Goal: Task Accomplishment & Management: Complete application form

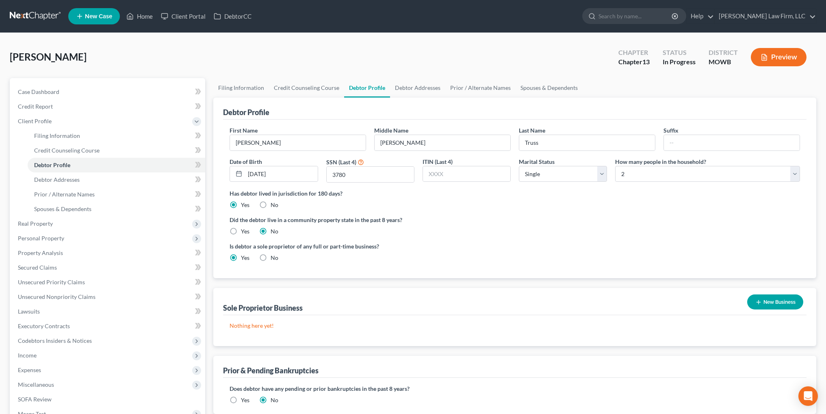
select select "0"
select select "1"
click at [57, 178] on span "Debtor Addresses" at bounding box center [57, 179] width 46 height 7
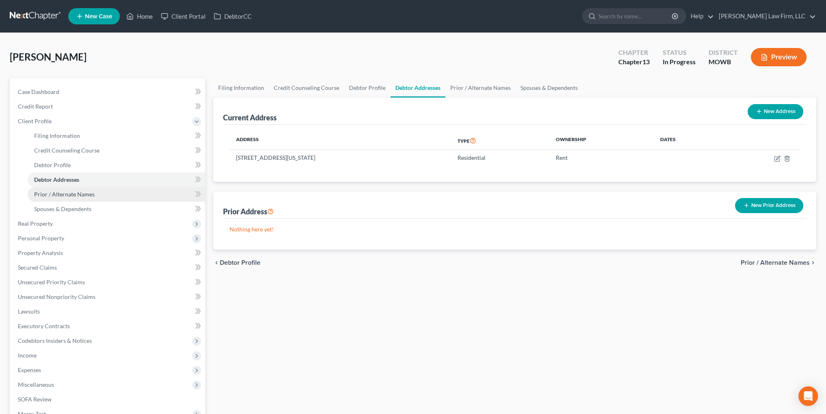
click at [64, 192] on span "Prior / Alternate Names" at bounding box center [64, 194] width 61 height 7
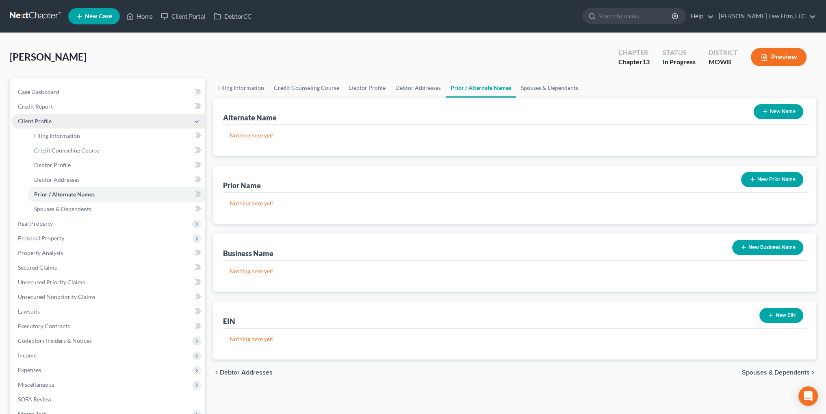
click at [37, 118] on span "Client Profile" at bounding box center [35, 120] width 34 height 7
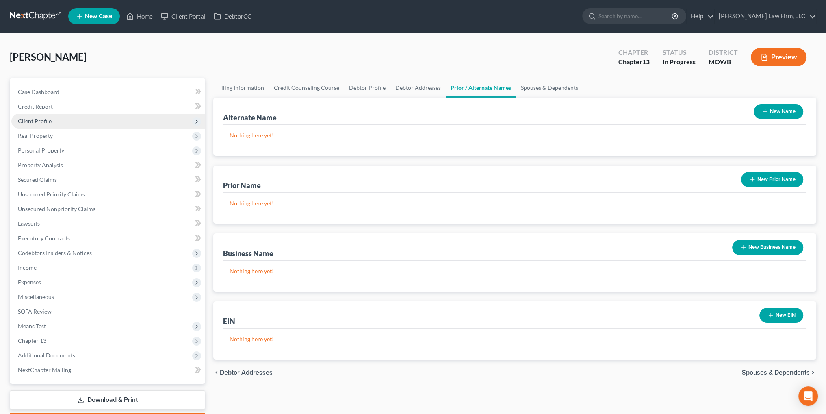
click at [36, 120] on span "Client Profile" at bounding box center [35, 120] width 34 height 7
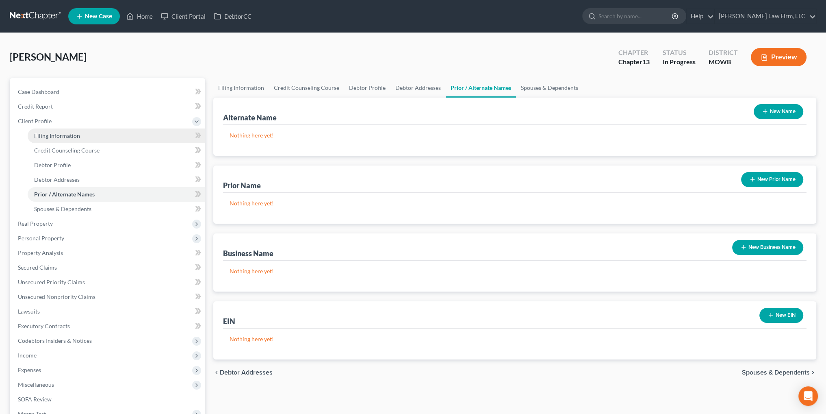
click at [52, 132] on span "Filing Information" at bounding box center [57, 135] width 46 height 7
select select "1"
select select "0"
select select "3"
select select "46"
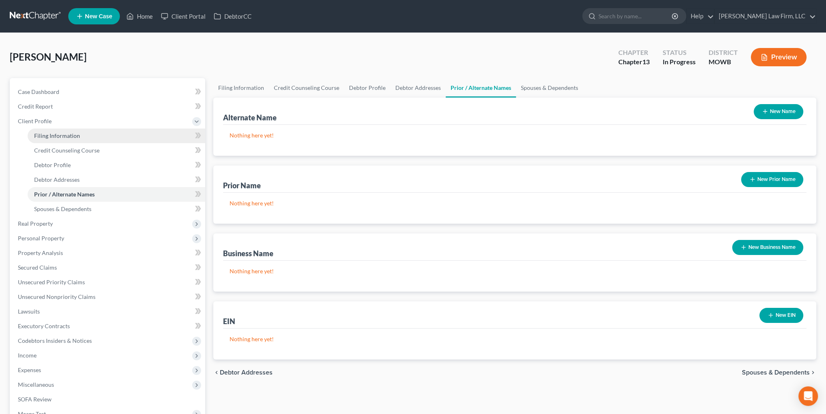
select select "6"
select select "26"
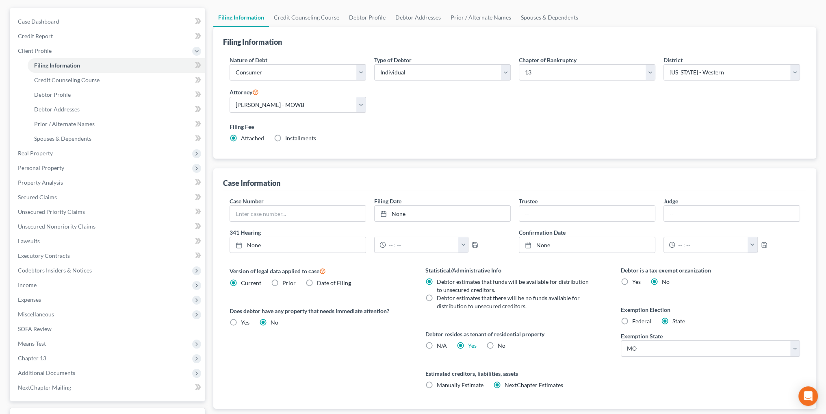
scroll to position [81, 0]
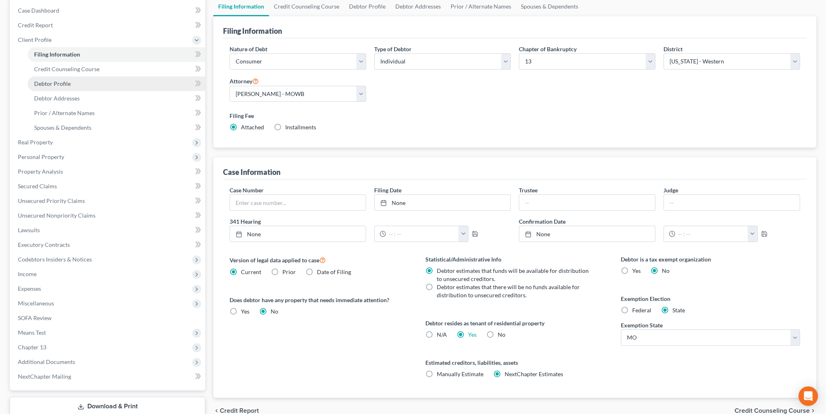
click at [52, 84] on span "Debtor Profile" at bounding box center [52, 83] width 37 height 7
select select "0"
select select "1"
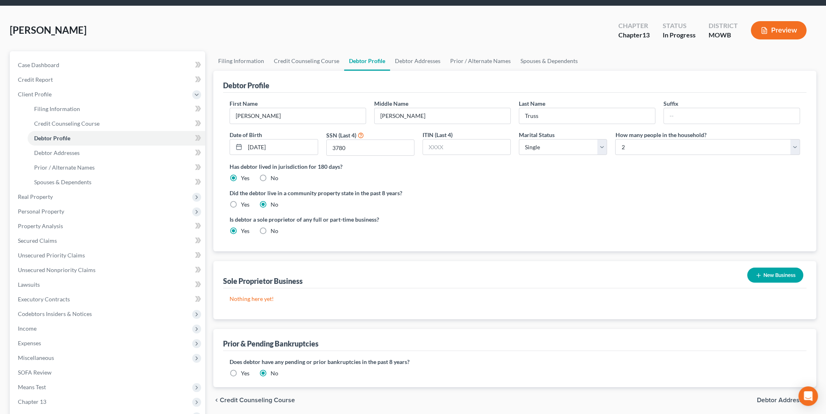
scroll to position [81, 0]
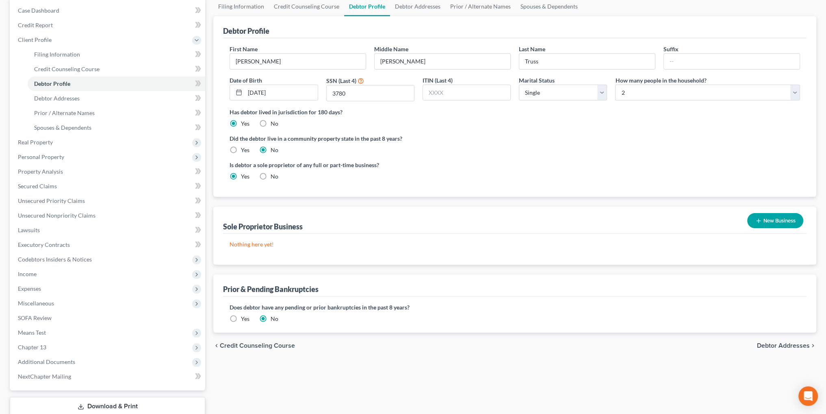
click at [767, 219] on button "New Business" at bounding box center [776, 220] width 56 height 15
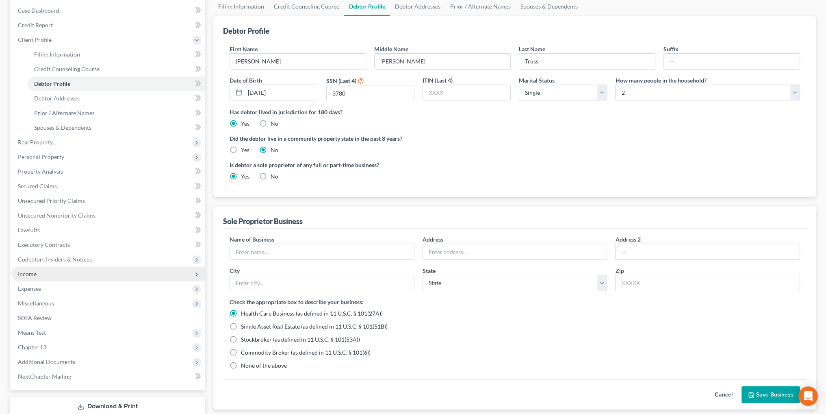
click at [26, 277] on span "Income" at bounding box center [27, 273] width 19 height 7
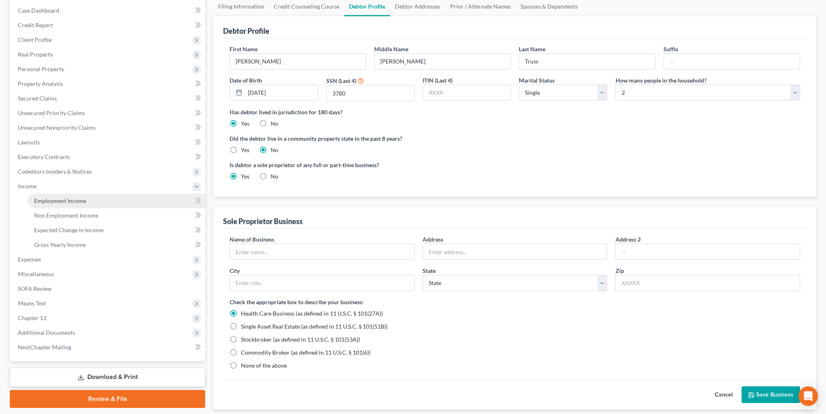
click at [55, 196] on link "Employment Income" at bounding box center [117, 200] width 178 height 15
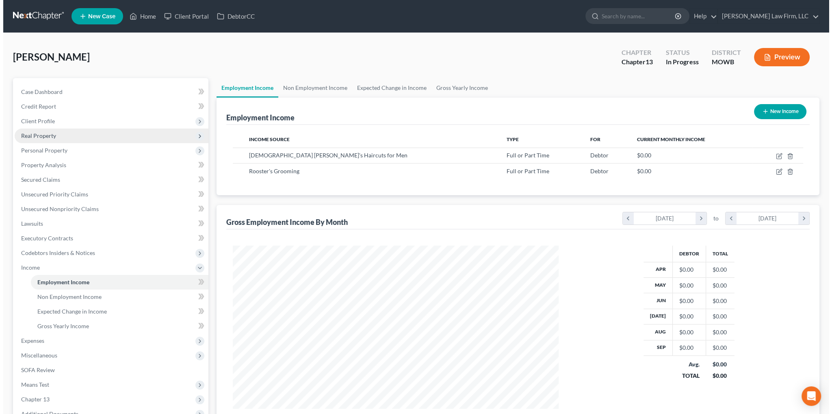
scroll to position [163, 342]
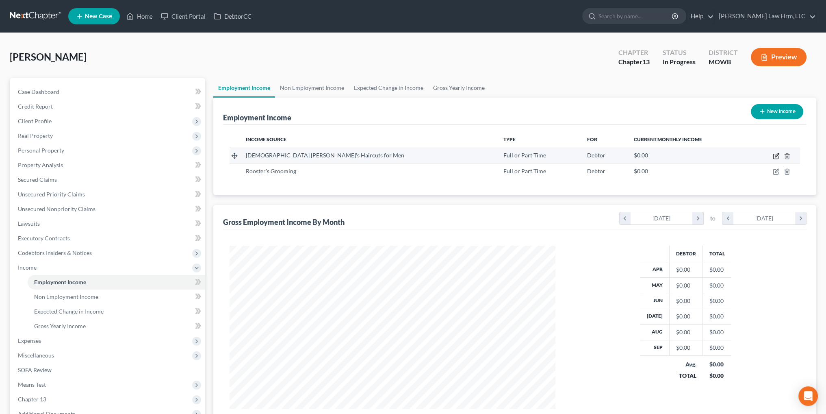
click at [777, 156] on icon "button" at bounding box center [776, 156] width 7 height 7
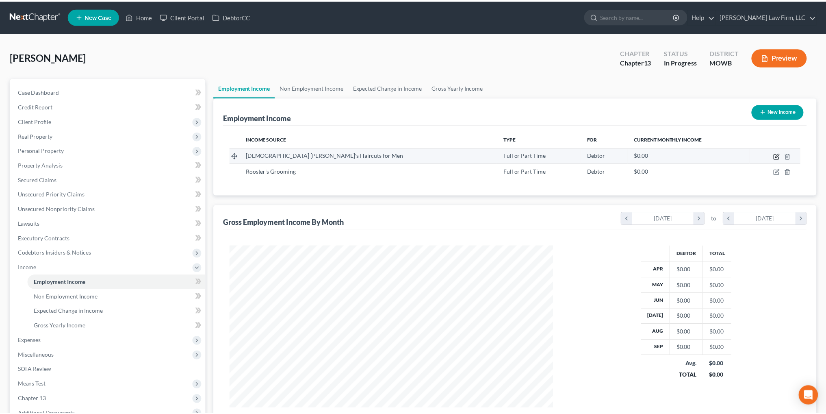
scroll to position [164, 345]
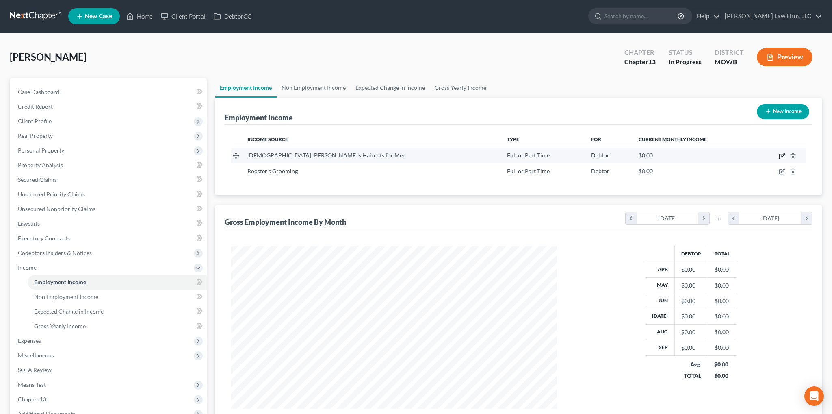
select select "0"
select select "26"
select select "0"
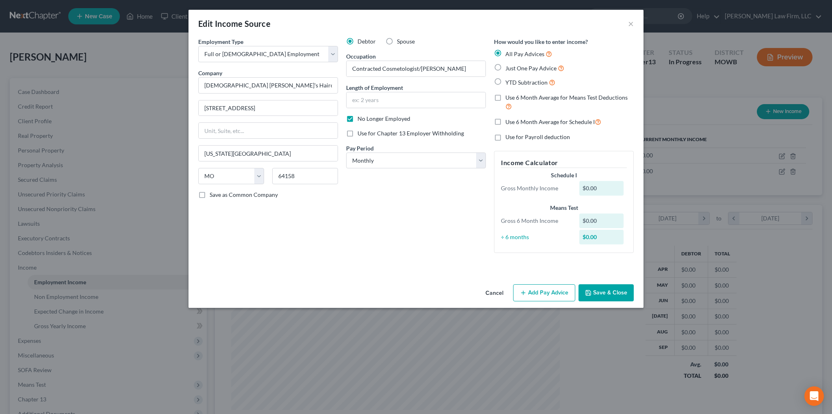
click at [500, 293] on button "Cancel" at bounding box center [494, 293] width 31 height 16
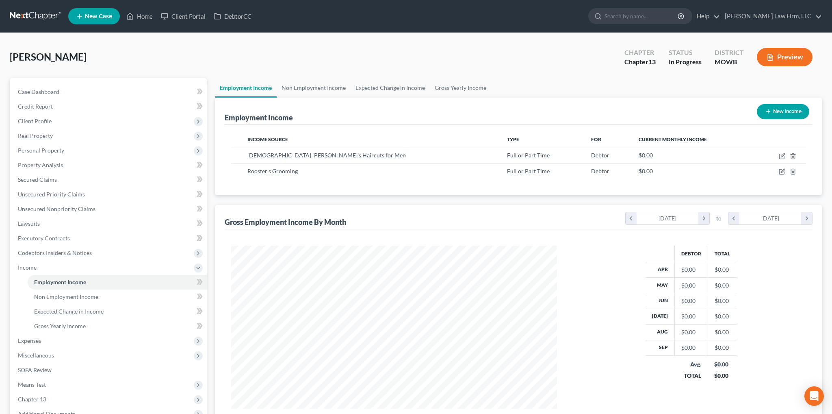
scroll to position [406328, 406148]
click at [271, 170] on span "Rooster's Grooming" at bounding box center [271, 170] width 50 height 7
click at [775, 171] on icon "button" at bounding box center [776, 171] width 7 height 7
select select "0"
select select "26"
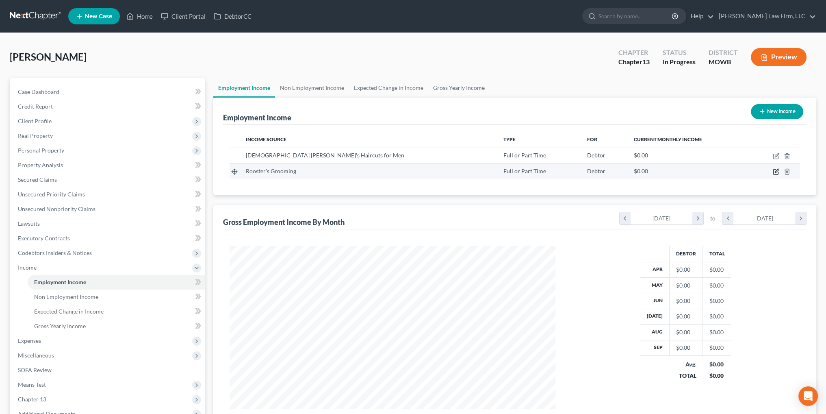
select select "0"
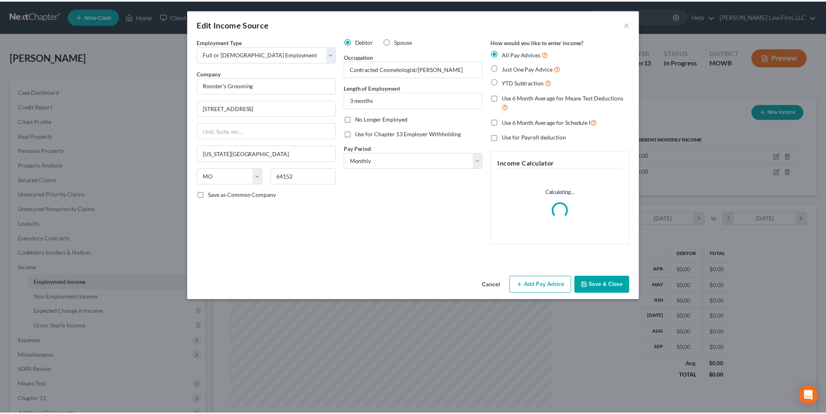
scroll to position [164, 345]
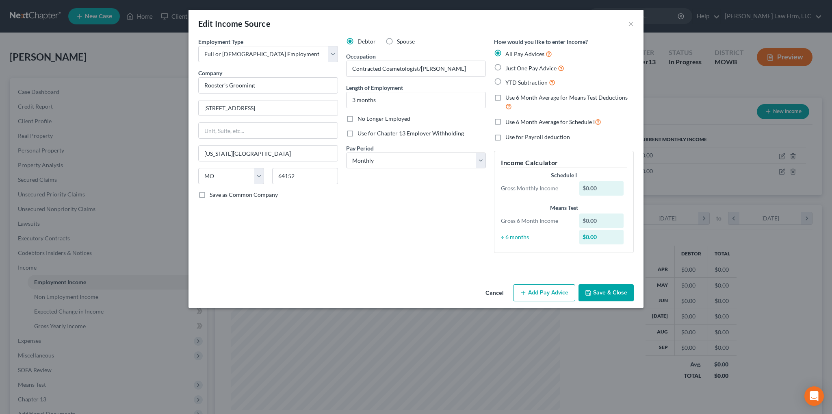
click at [491, 292] on button "Cancel" at bounding box center [494, 293] width 31 height 16
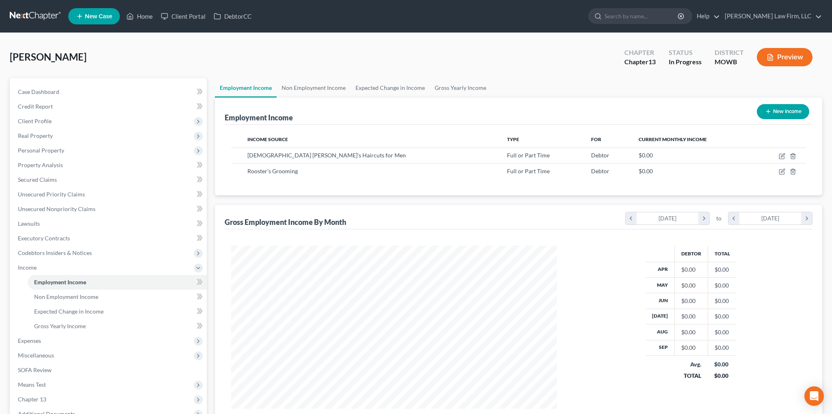
scroll to position [406328, 406148]
click at [776, 153] on icon "button" at bounding box center [776, 156] width 7 height 7
select select "0"
select select "26"
select select "0"
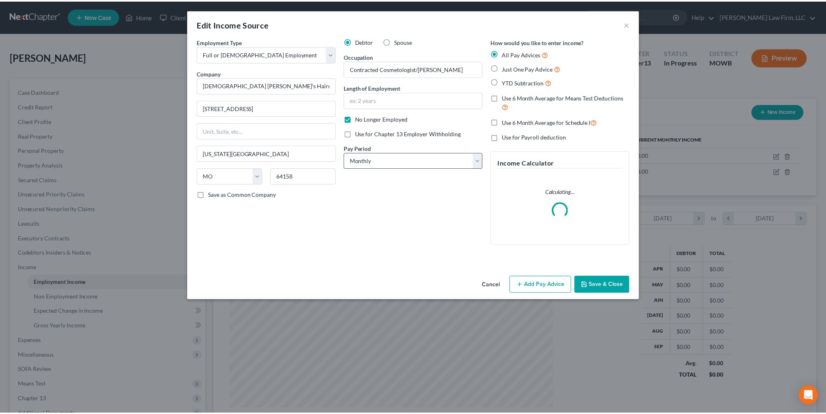
scroll to position [164, 345]
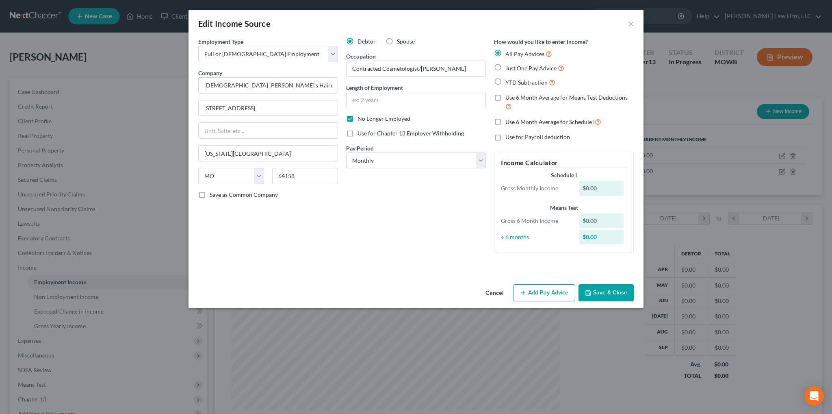
click at [506, 67] on label "Just One Pay Advice" at bounding box center [535, 67] width 59 height 9
click at [509, 67] on input "Just One Pay Advice" at bounding box center [511, 65] width 5 height 5
radio input "true"
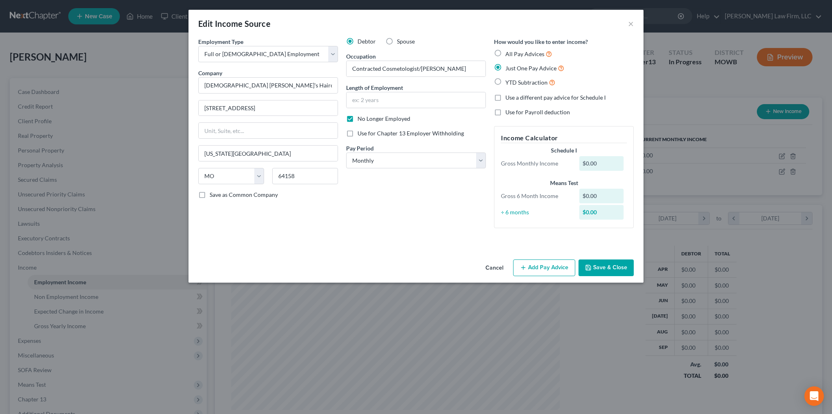
click at [546, 266] on button "Add Pay Advice" at bounding box center [544, 267] width 62 height 17
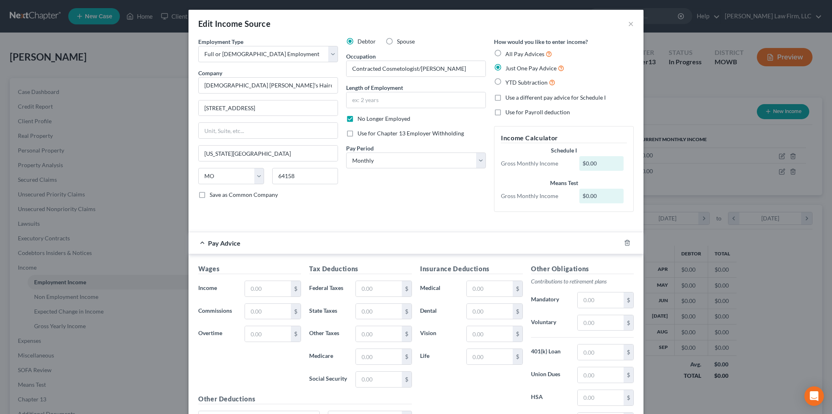
click at [506, 97] on label "Use a different pay advice for Schedule I" at bounding box center [556, 97] width 100 height 8
click at [509, 97] on input "Use a different pay advice for Schedule I" at bounding box center [511, 95] width 5 height 5
click at [506, 97] on label "Use a different pay advice for Schedule I" at bounding box center [556, 97] width 100 height 8
click at [509, 97] on input "Use a different pay advice for Schedule I" at bounding box center [511, 95] width 5 height 5
checkbox input "false"
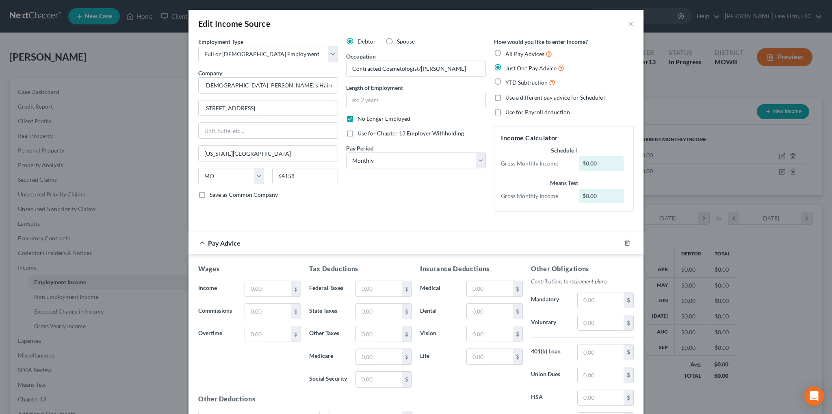
click at [506, 51] on label "All Pay Advices" at bounding box center [529, 53] width 47 height 9
click at [509, 51] on input "All Pay Advices" at bounding box center [511, 51] width 5 height 5
radio input "true"
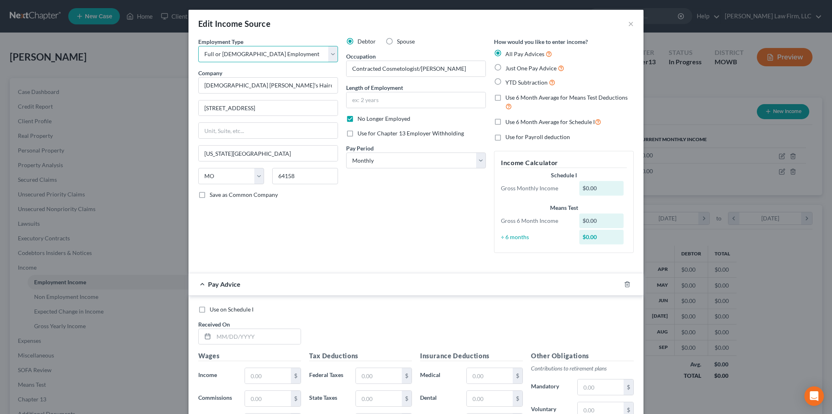
click at [328, 52] on select "Select Full or [DEMOGRAPHIC_DATA] Employment Self Employment" at bounding box center [268, 54] width 140 height 16
select select "1"
click at [198, 46] on select "Select Full or [DEMOGRAPHIC_DATA] Employment Self Employment" at bounding box center [268, 54] width 140 height 16
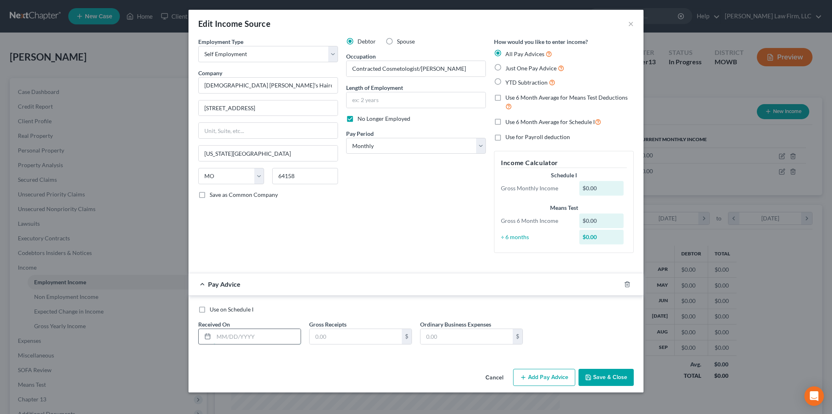
click at [252, 336] on input "text" at bounding box center [257, 336] width 87 height 15
click at [326, 332] on input "text" at bounding box center [356, 336] width 92 height 15
click at [282, 335] on input "[DATE]" at bounding box center [257, 336] width 87 height 15
type input "[DATE]"
click at [337, 332] on input "text" at bounding box center [356, 336] width 92 height 15
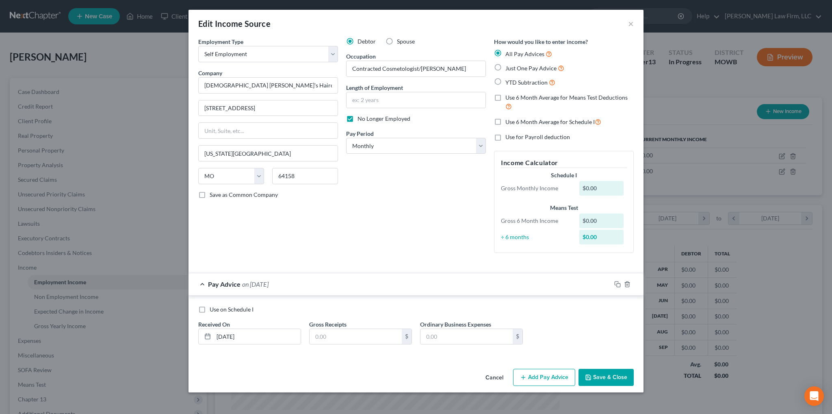
click at [495, 377] on button "Cancel" at bounding box center [494, 377] width 31 height 16
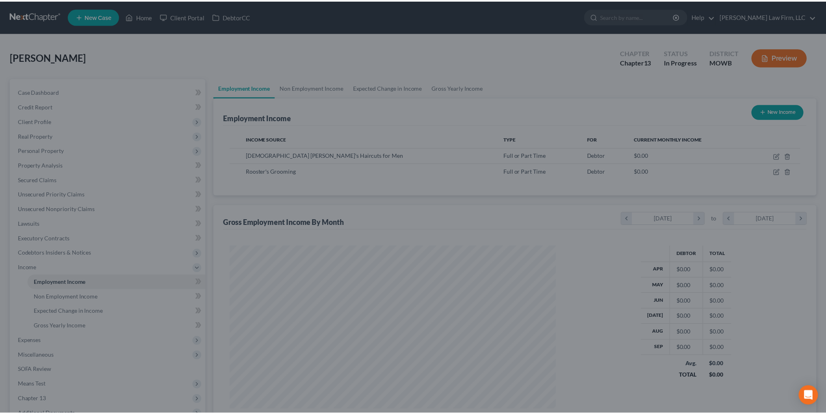
scroll to position [406328, 406148]
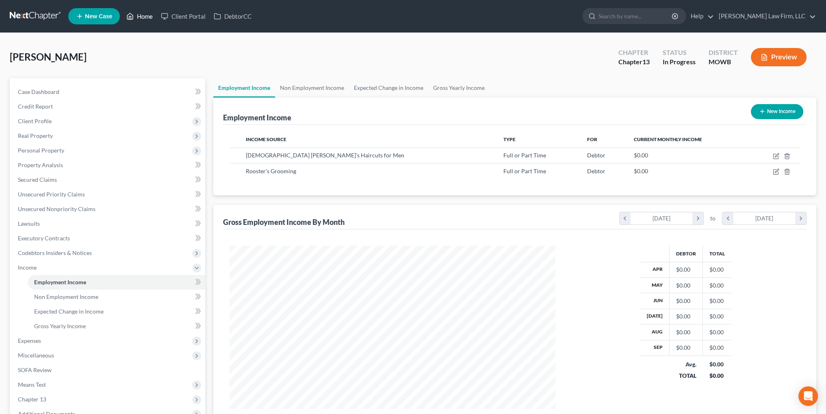
click at [143, 17] on link "Home" at bounding box center [139, 16] width 35 height 15
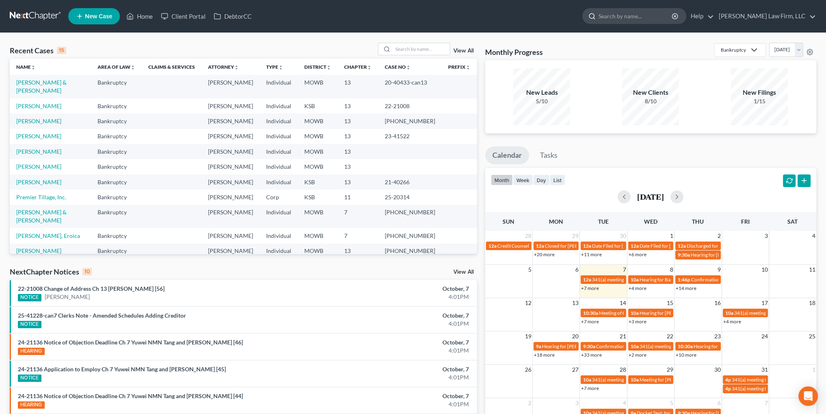
click at [673, 17] on input "search" at bounding box center [636, 16] width 74 height 15
type input "[PERSON_NAME]"
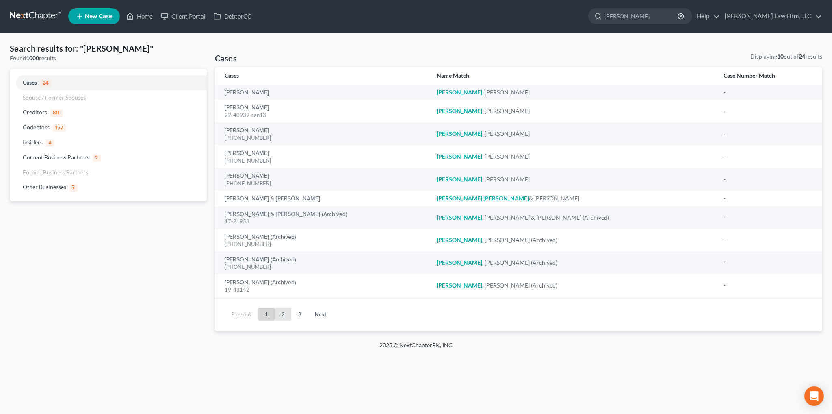
click at [280, 313] on link "2" at bounding box center [283, 314] width 16 height 13
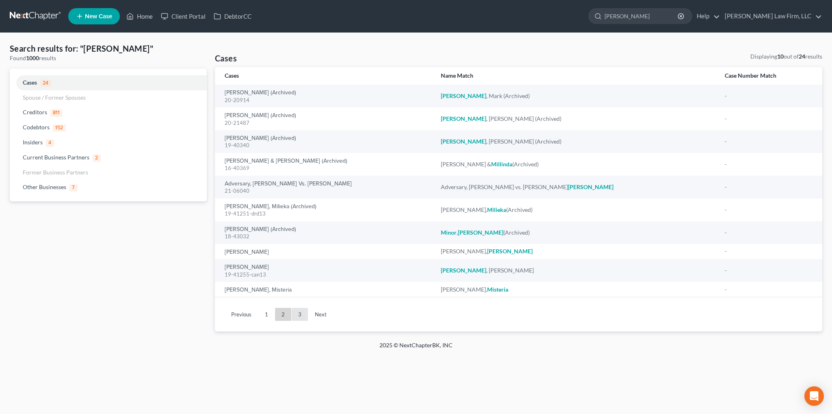
click at [298, 317] on link "3" at bounding box center [300, 314] width 16 height 13
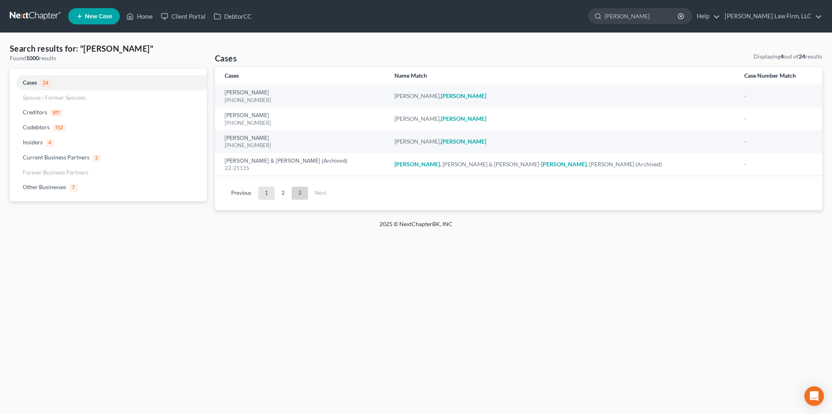
click at [264, 194] on link "1" at bounding box center [267, 193] width 16 height 13
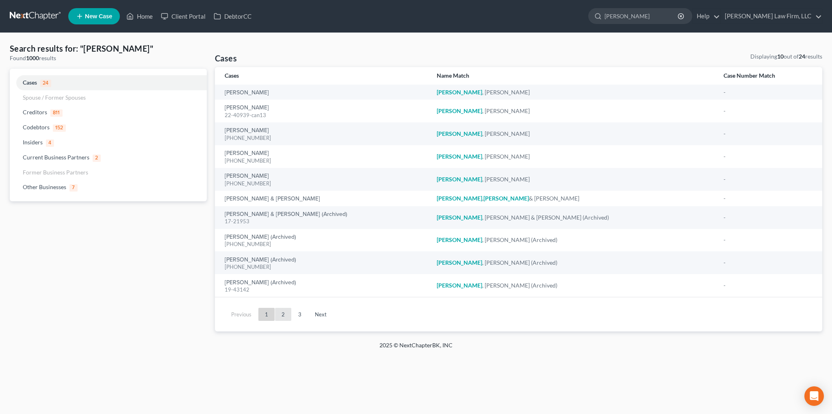
click at [283, 316] on link "2" at bounding box center [283, 314] width 16 height 13
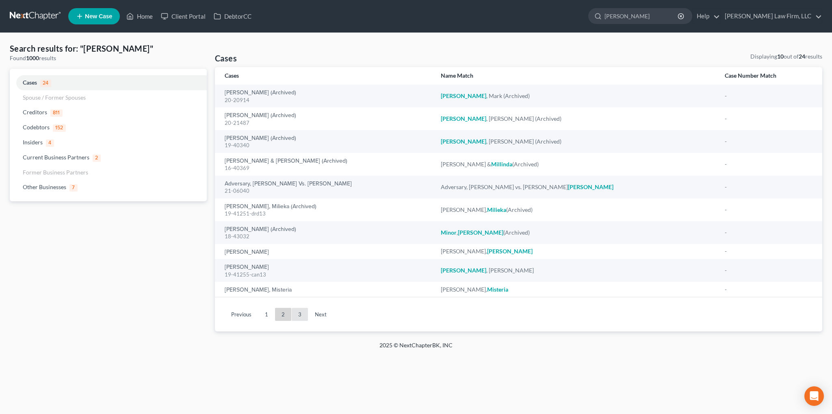
click at [295, 313] on link "3" at bounding box center [300, 314] width 16 height 13
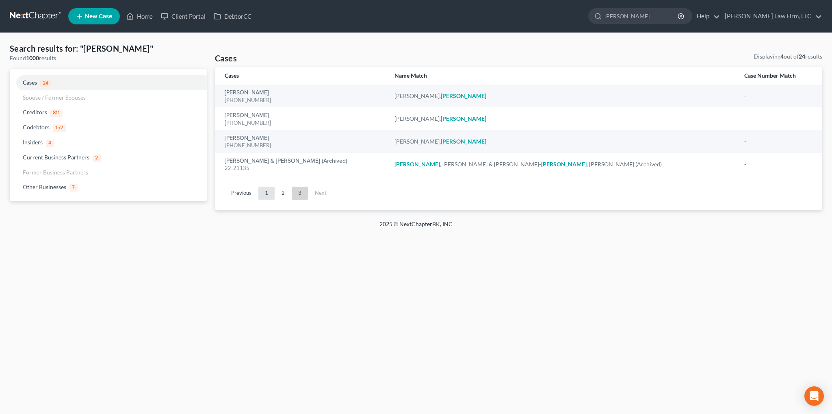
click at [266, 191] on link "1" at bounding box center [267, 193] width 16 height 13
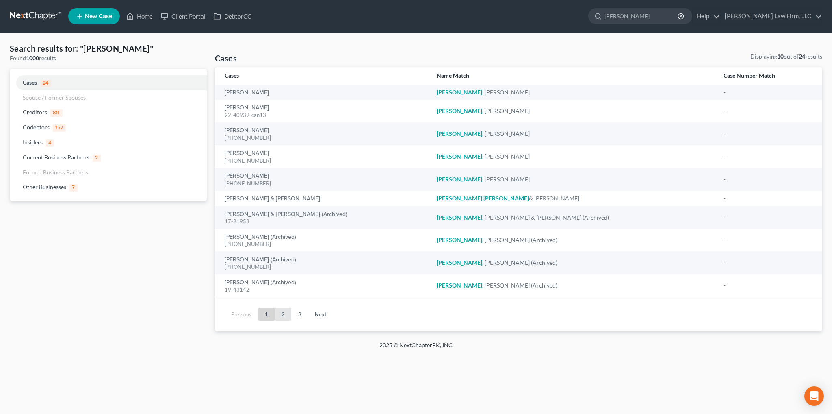
click at [281, 313] on link "2" at bounding box center [283, 314] width 16 height 13
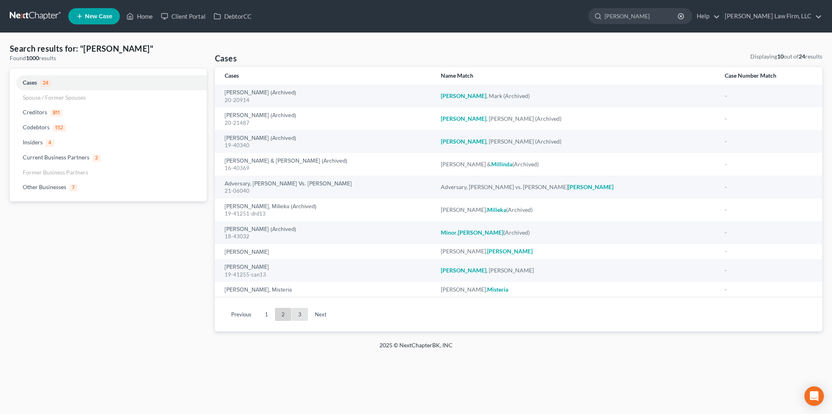
click at [299, 312] on link "3" at bounding box center [300, 314] width 16 height 13
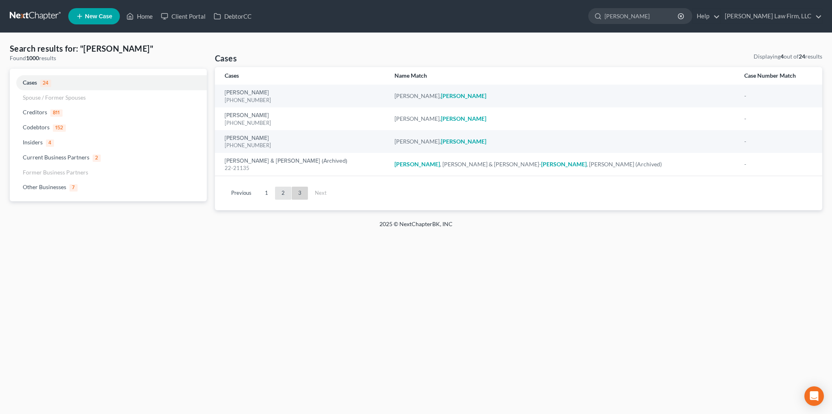
click at [279, 194] on link "2" at bounding box center [283, 193] width 16 height 13
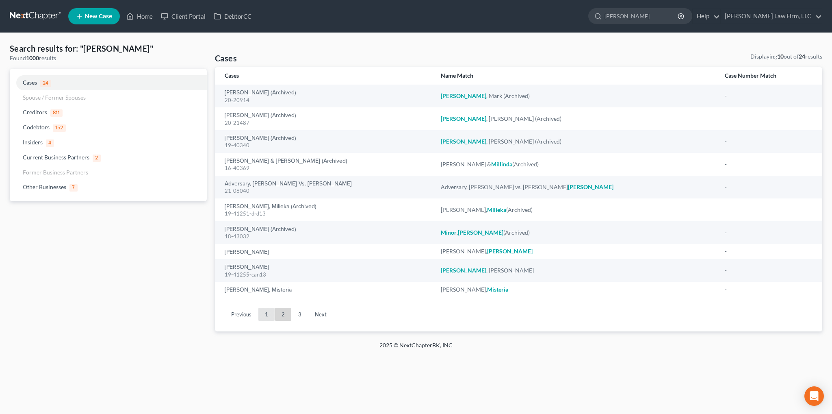
click at [265, 314] on link "1" at bounding box center [267, 314] width 16 height 13
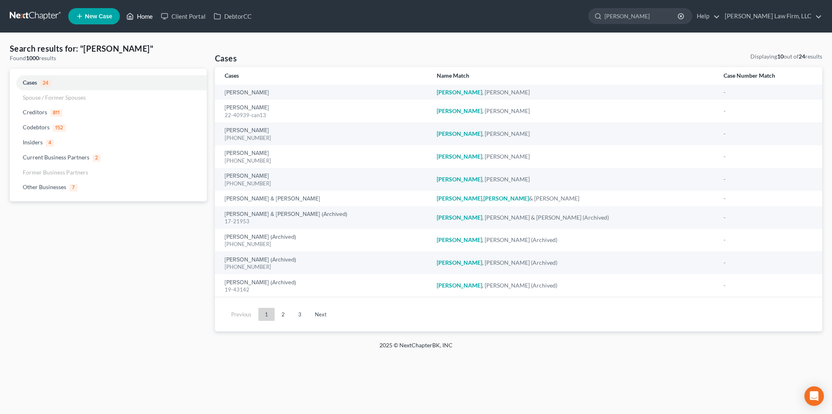
click at [146, 15] on link "Home" at bounding box center [139, 16] width 35 height 15
